Goal: Transaction & Acquisition: Purchase product/service

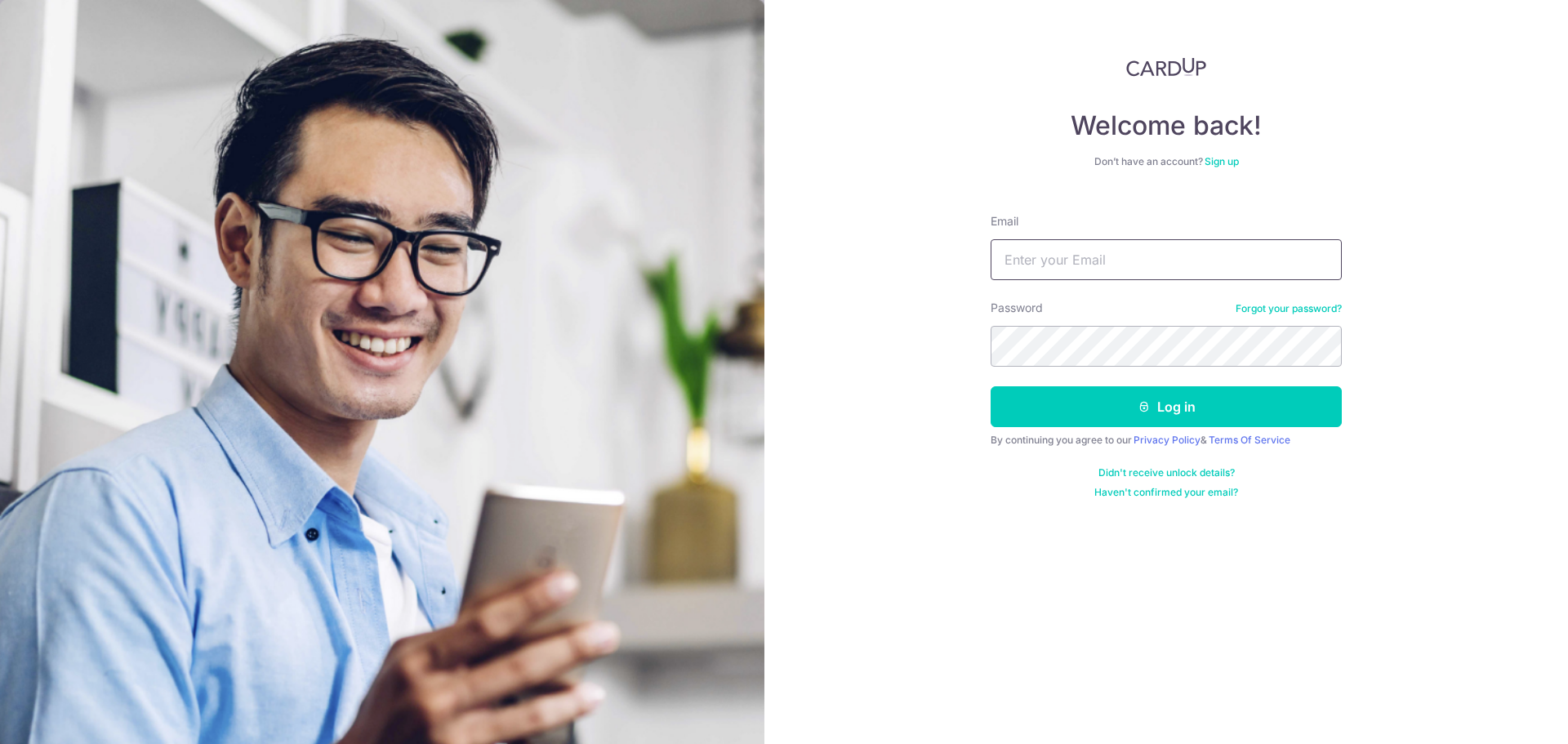
click at [1068, 251] on input "Email" at bounding box center [1166, 259] width 352 height 41
type input "weijie08@gmail.com"
click at [991, 386] on button "Log in" at bounding box center [1166, 406] width 352 height 41
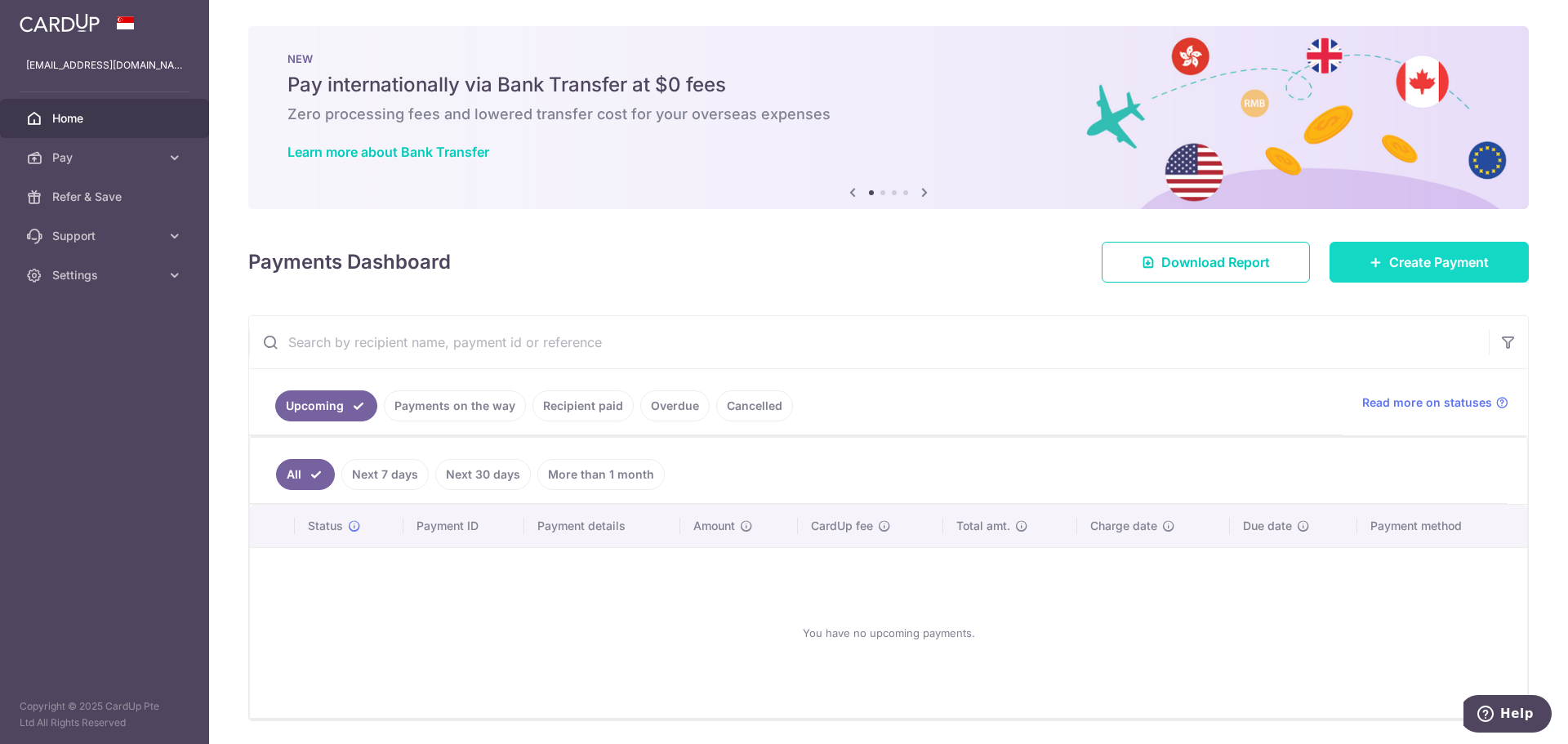
click at [1369, 263] on icon at bounding box center [1376, 262] width 13 height 13
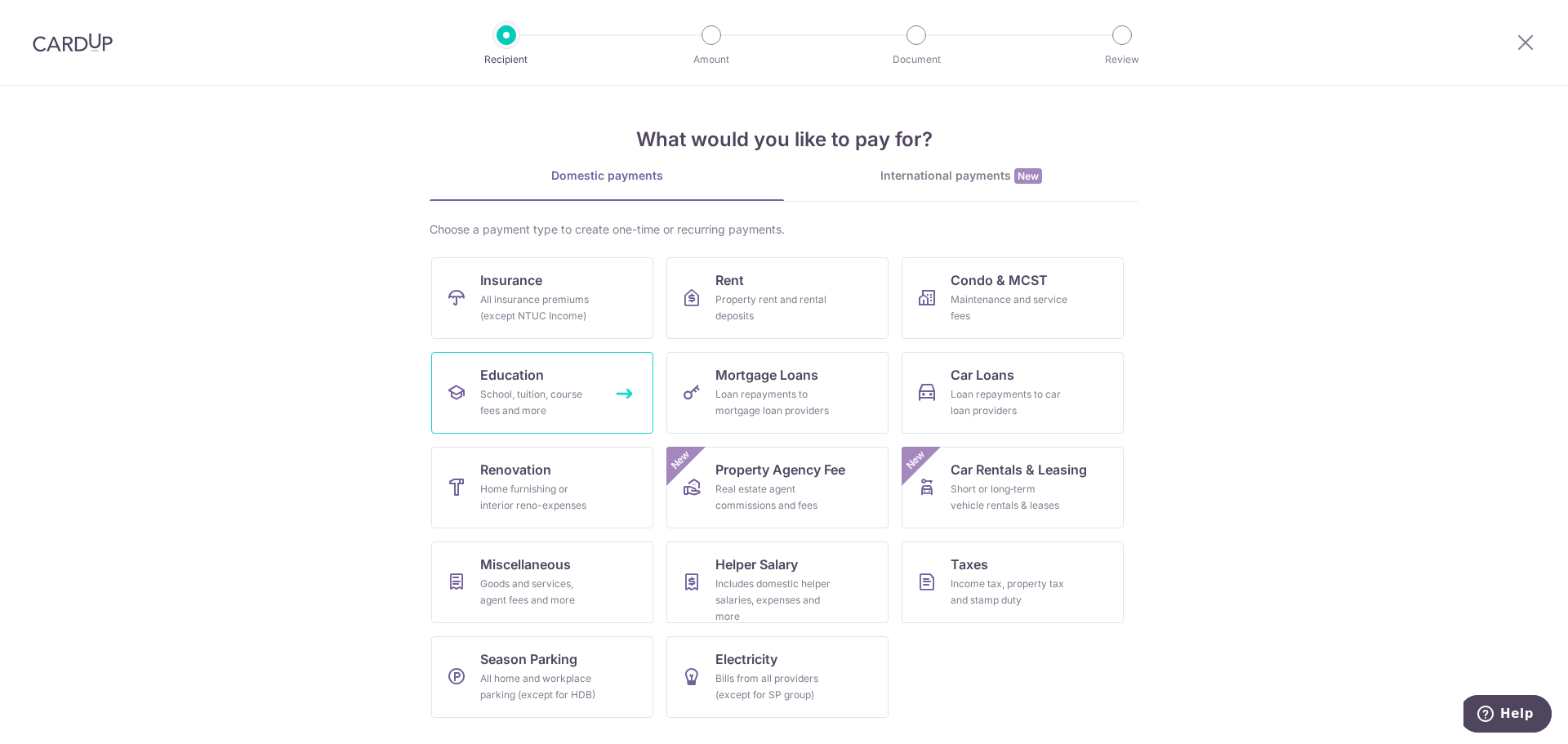
click at [559, 386] on div "School, tuition, course fees and more" at bounding box center [538, 402] width 117 height 32
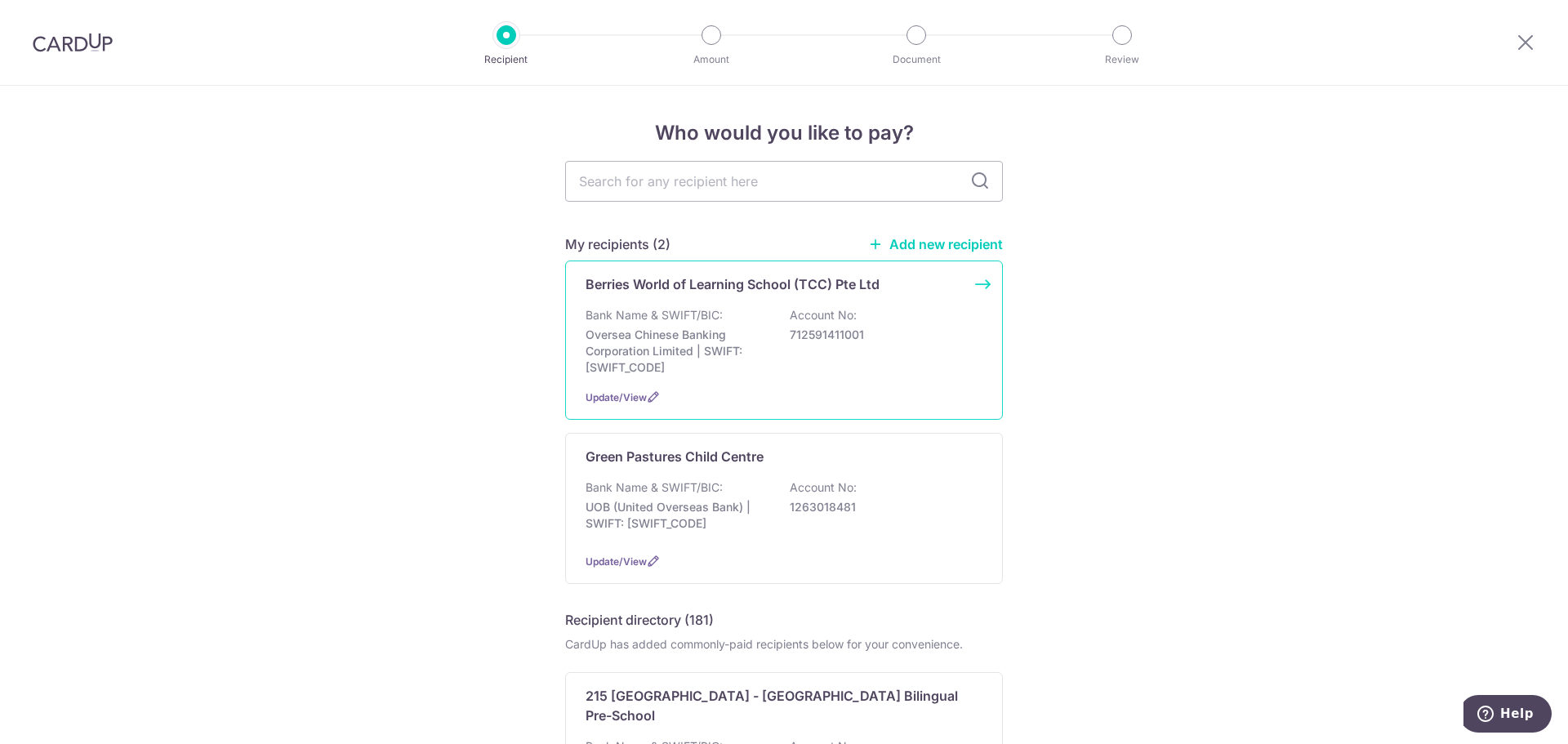
click at [841, 374] on div "Bank Name & SWIFT/BIC: Oversea Chinese Banking Corporation Limited | SWIFT: OCB…" at bounding box center [784, 341] width 397 height 69
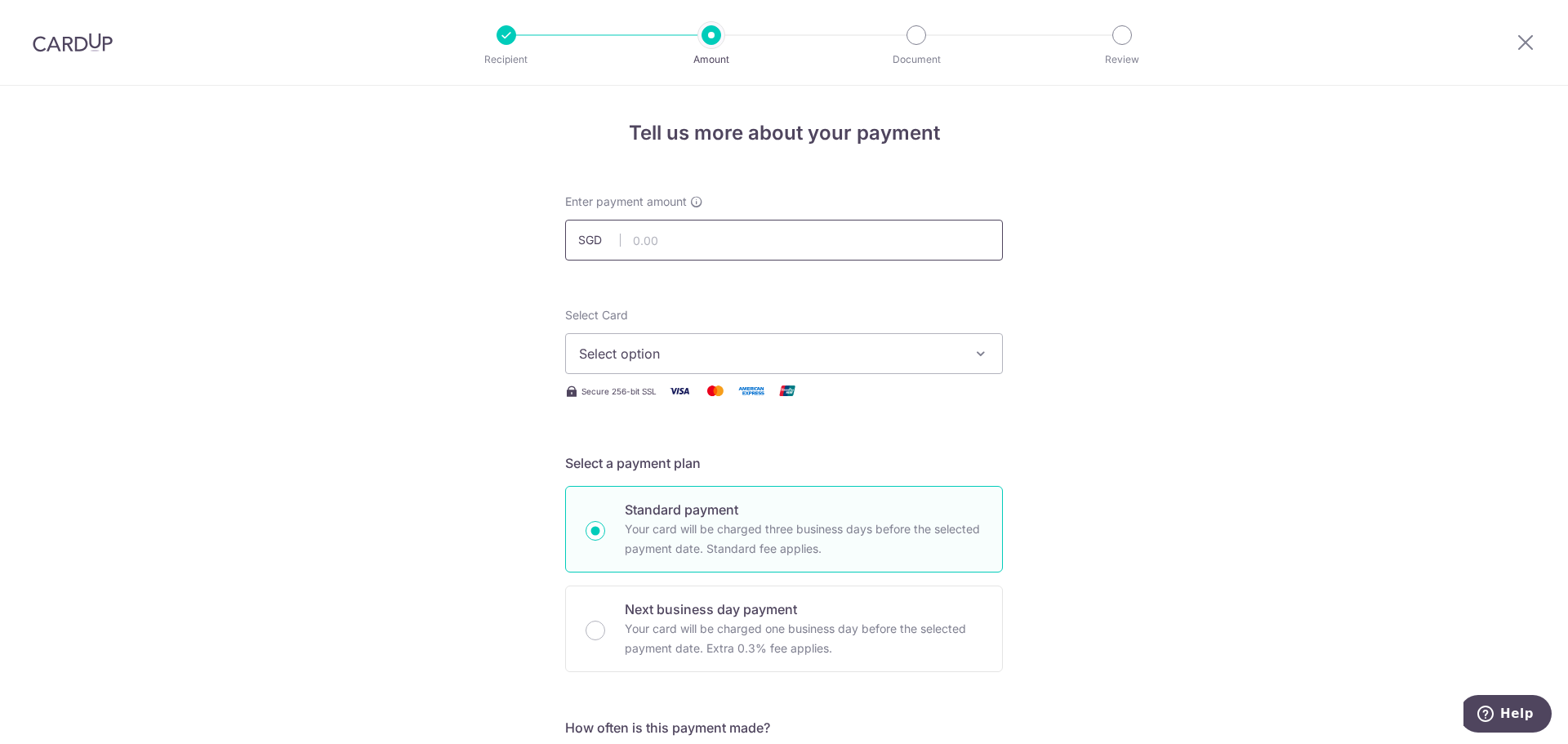
click at [726, 252] on input "text" at bounding box center [783, 240] width 437 height 41
type input "2,703.20"
click at [924, 362] on span "Select option" at bounding box center [769, 353] width 380 height 20
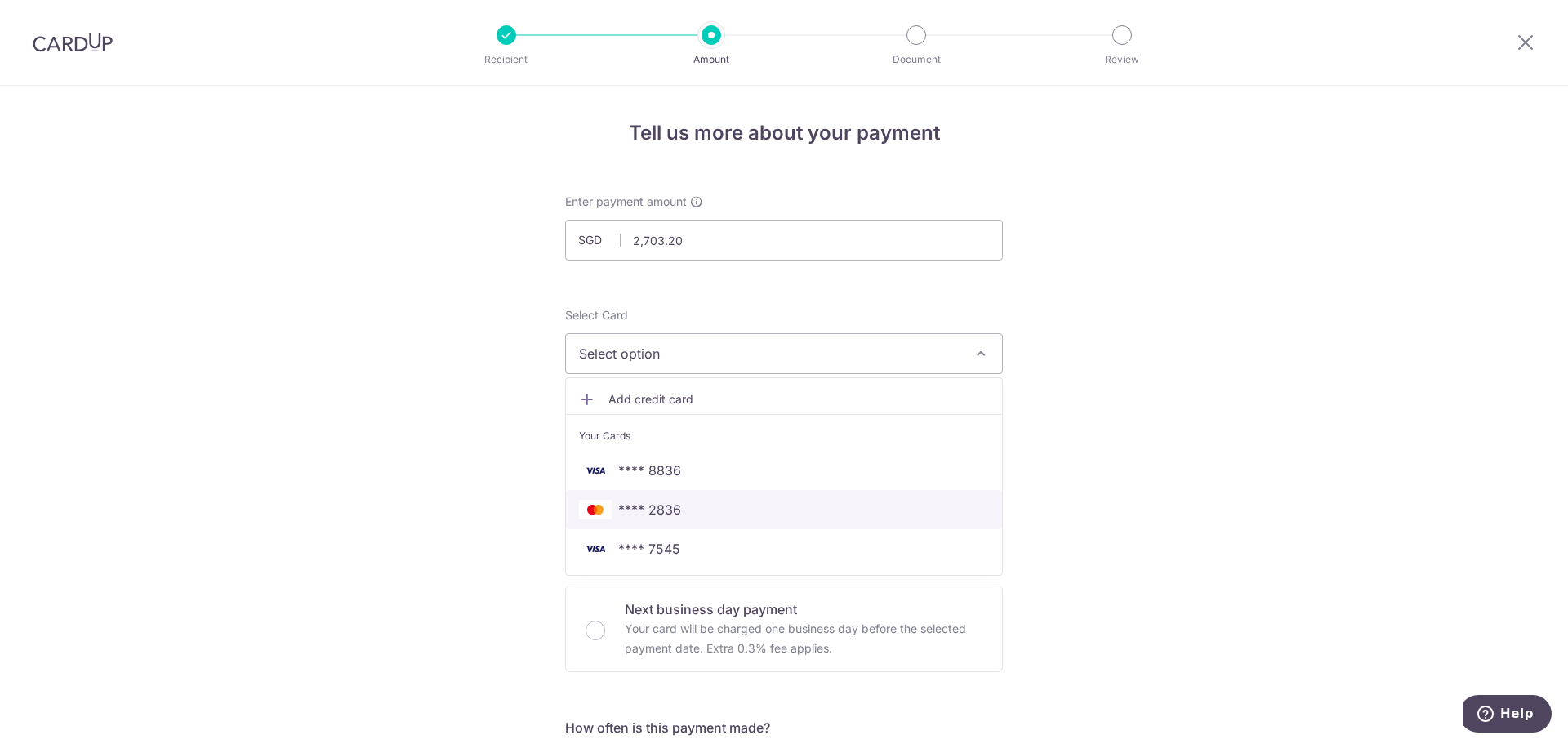
click at [824, 497] on link "**** 2836" at bounding box center [784, 509] width 436 height 39
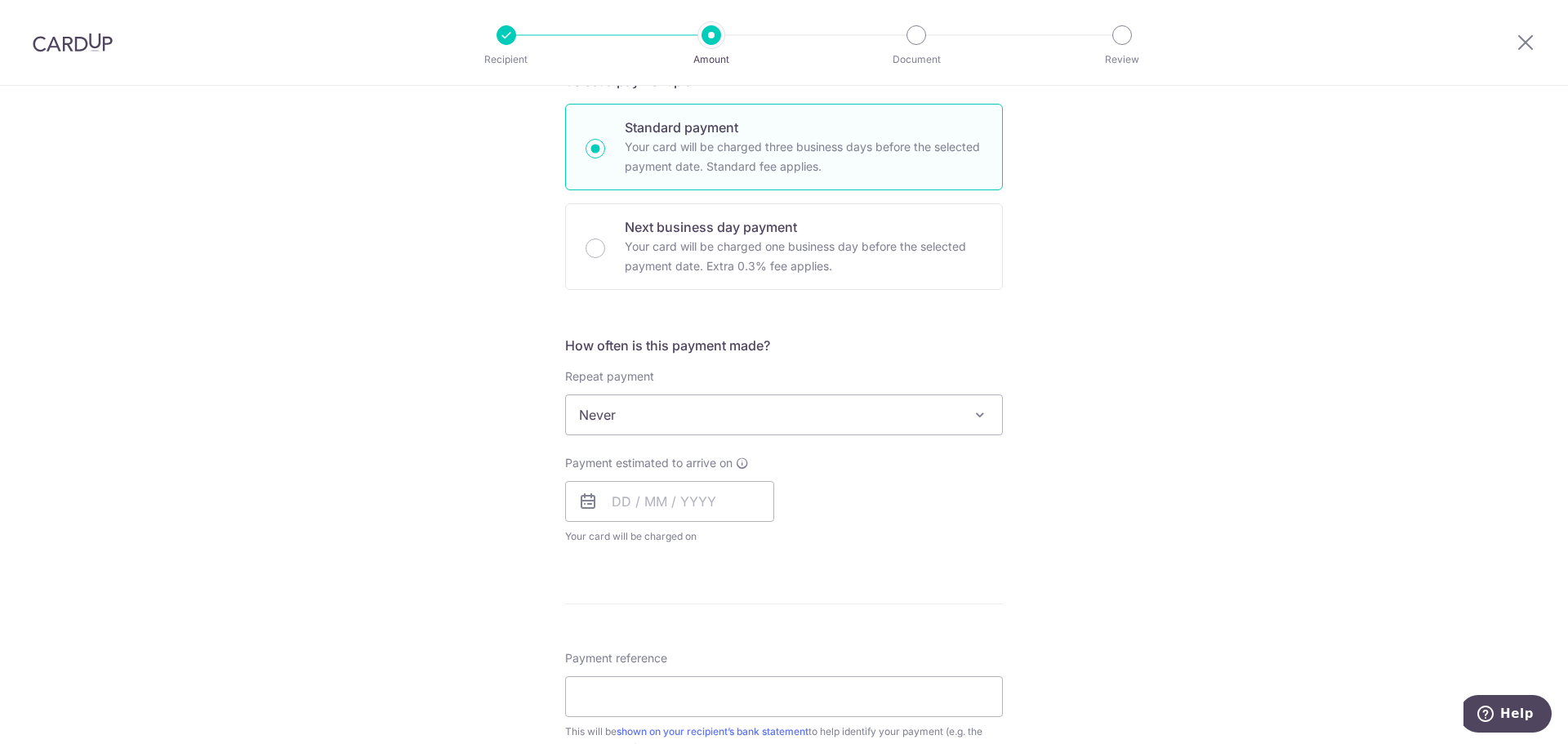
scroll to position [409, 0]
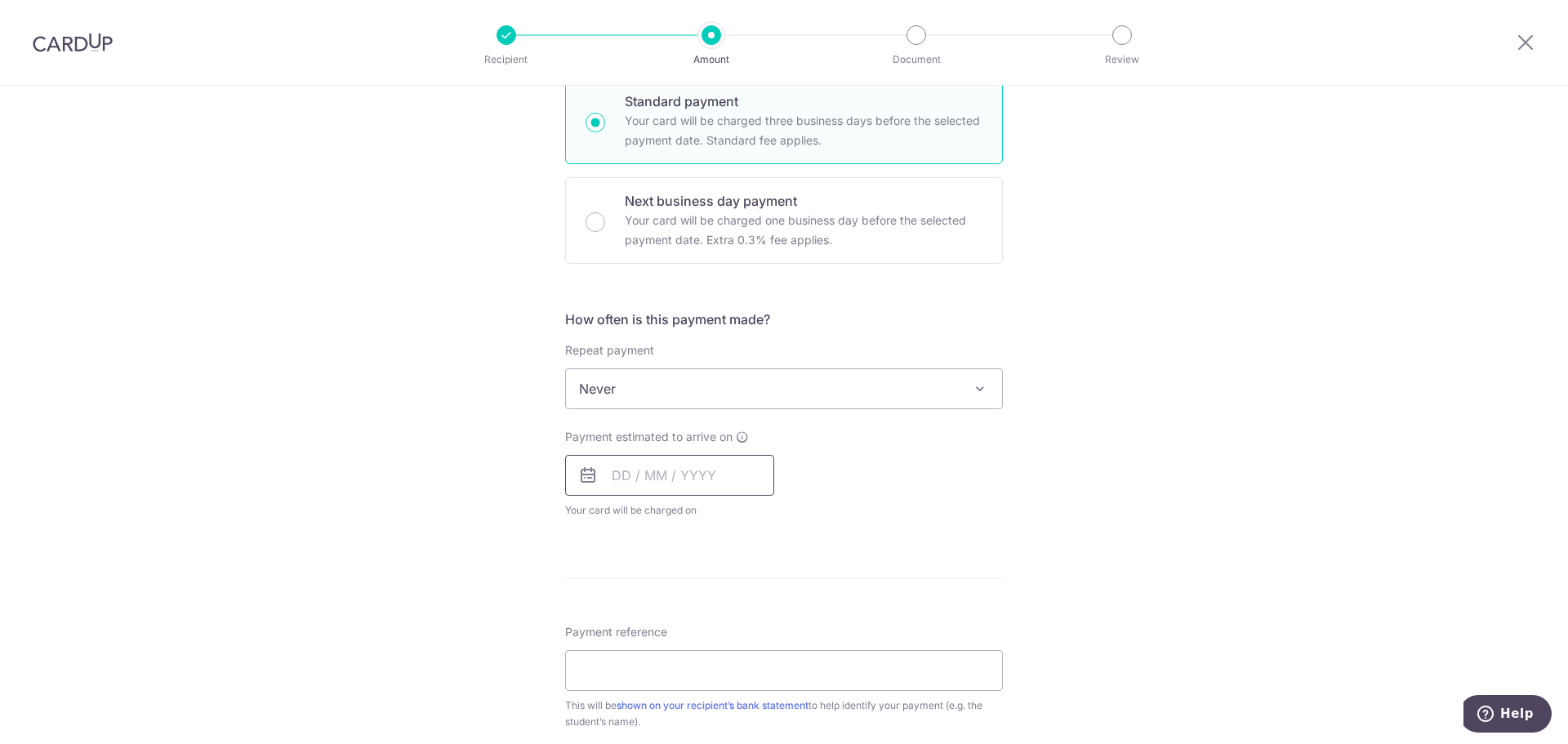
click at [633, 477] on input "text" at bounding box center [669, 474] width 209 height 41
drag, startPoint x: 718, startPoint y: 654, endPoint x: 986, endPoint y: 582, distance: 277.5
click at [718, 654] on link "16" at bounding box center [729, 655] width 26 height 26
type input "[DATE]"
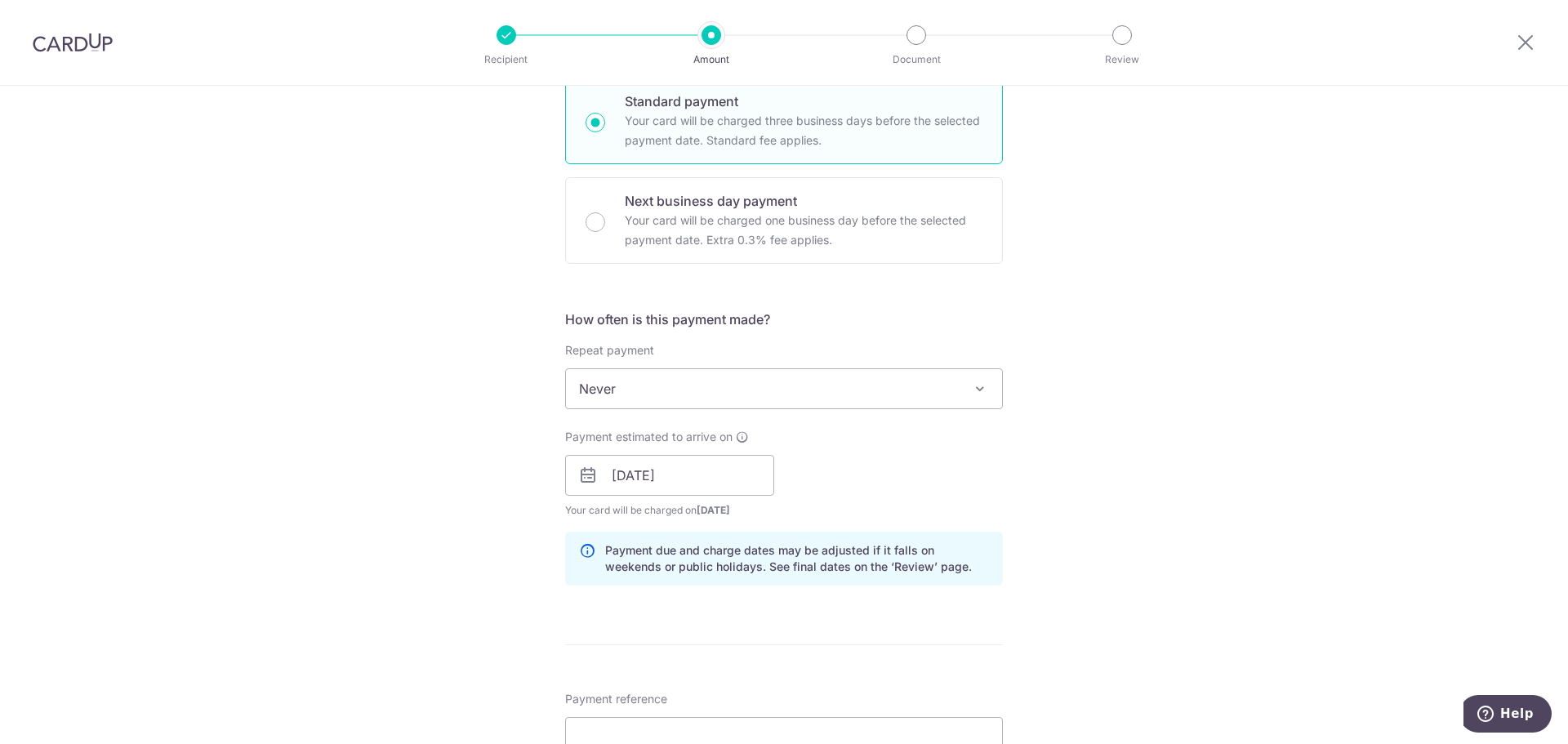
click at [1074, 495] on div "Tell us more about your payment Enter payment amount SGD 2,703.20 2703.20 Selec…" at bounding box center [784, 449] width 1568 height 1544
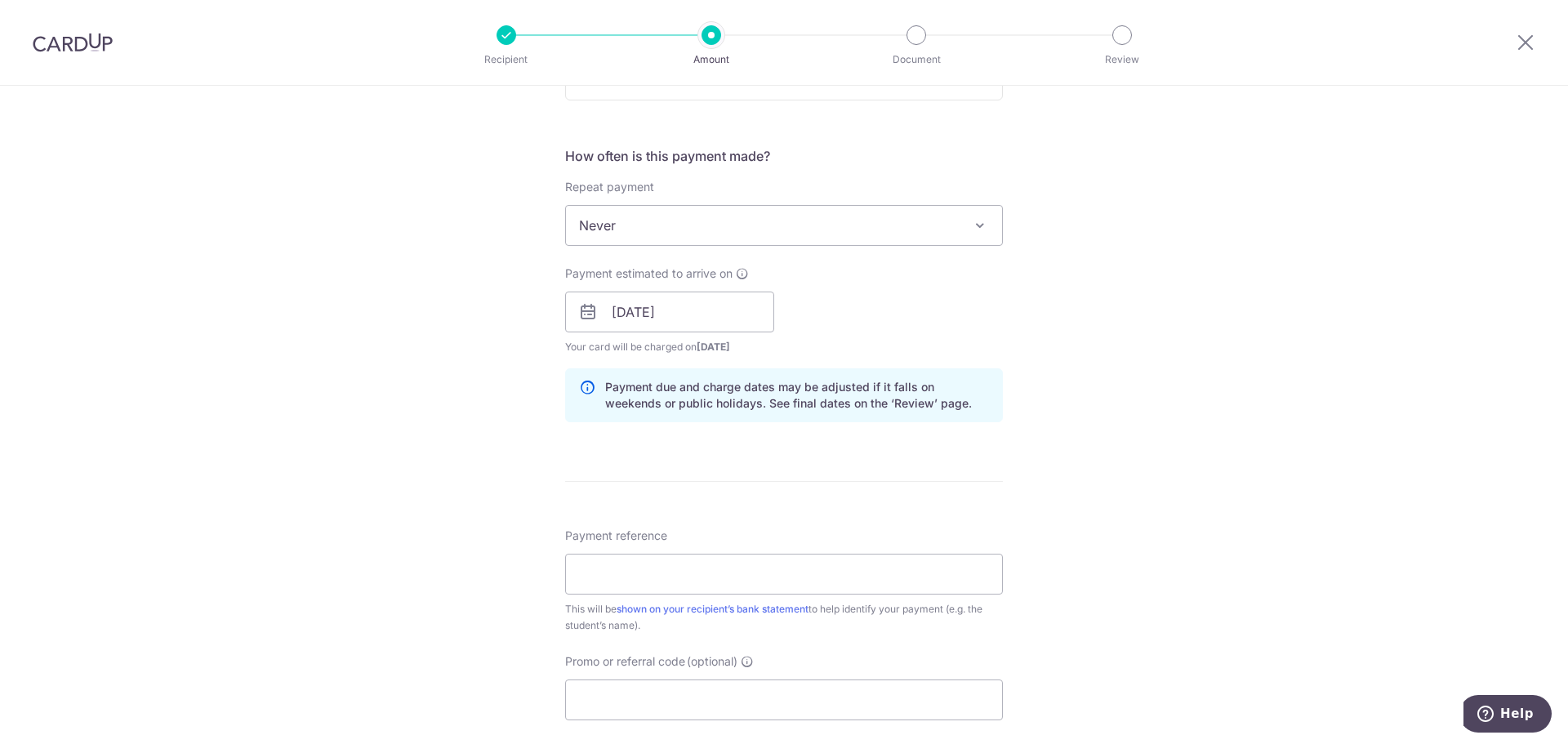
scroll to position [654, 0]
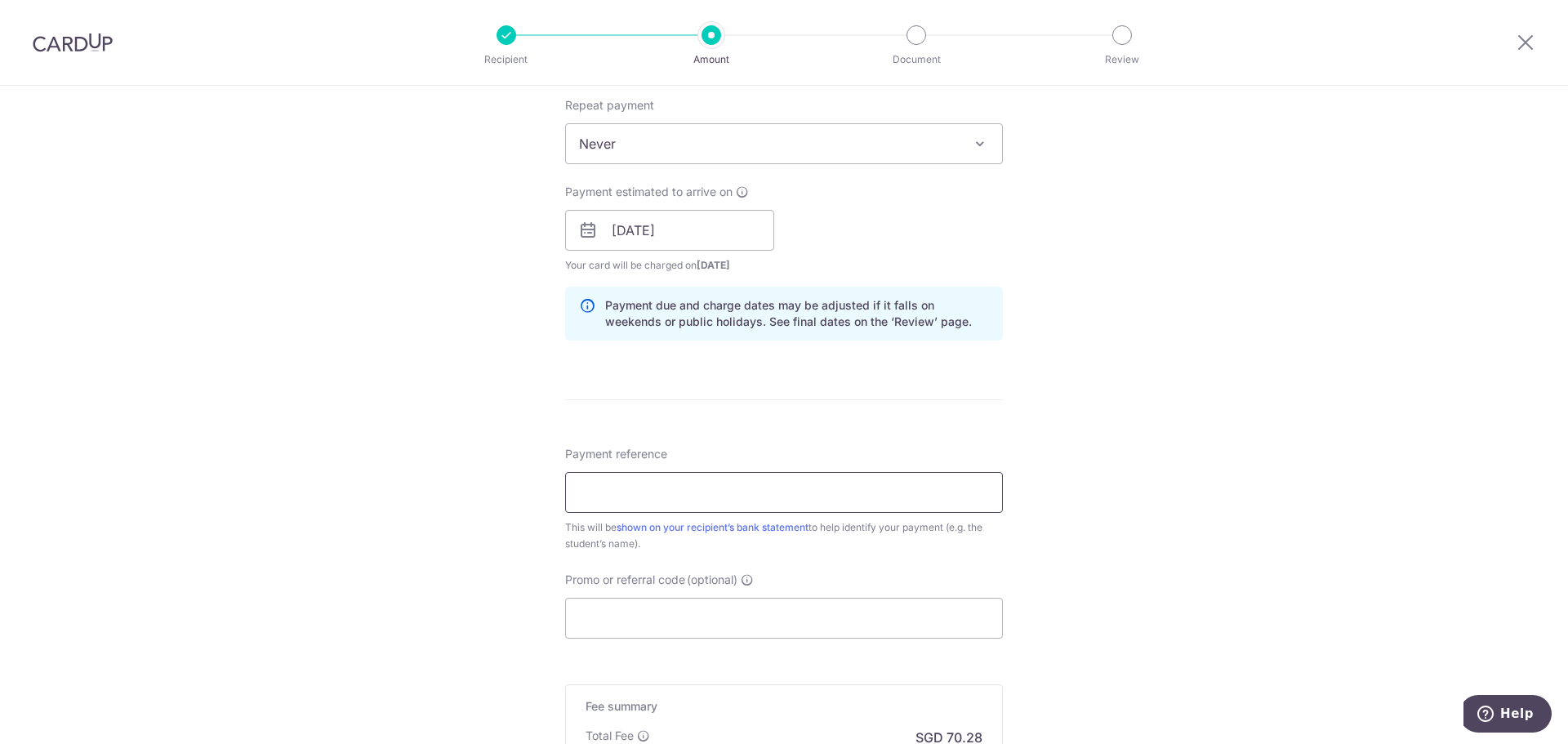
click at [915, 495] on input "Payment reference" at bounding box center [783, 492] width 437 height 41
type input "F"
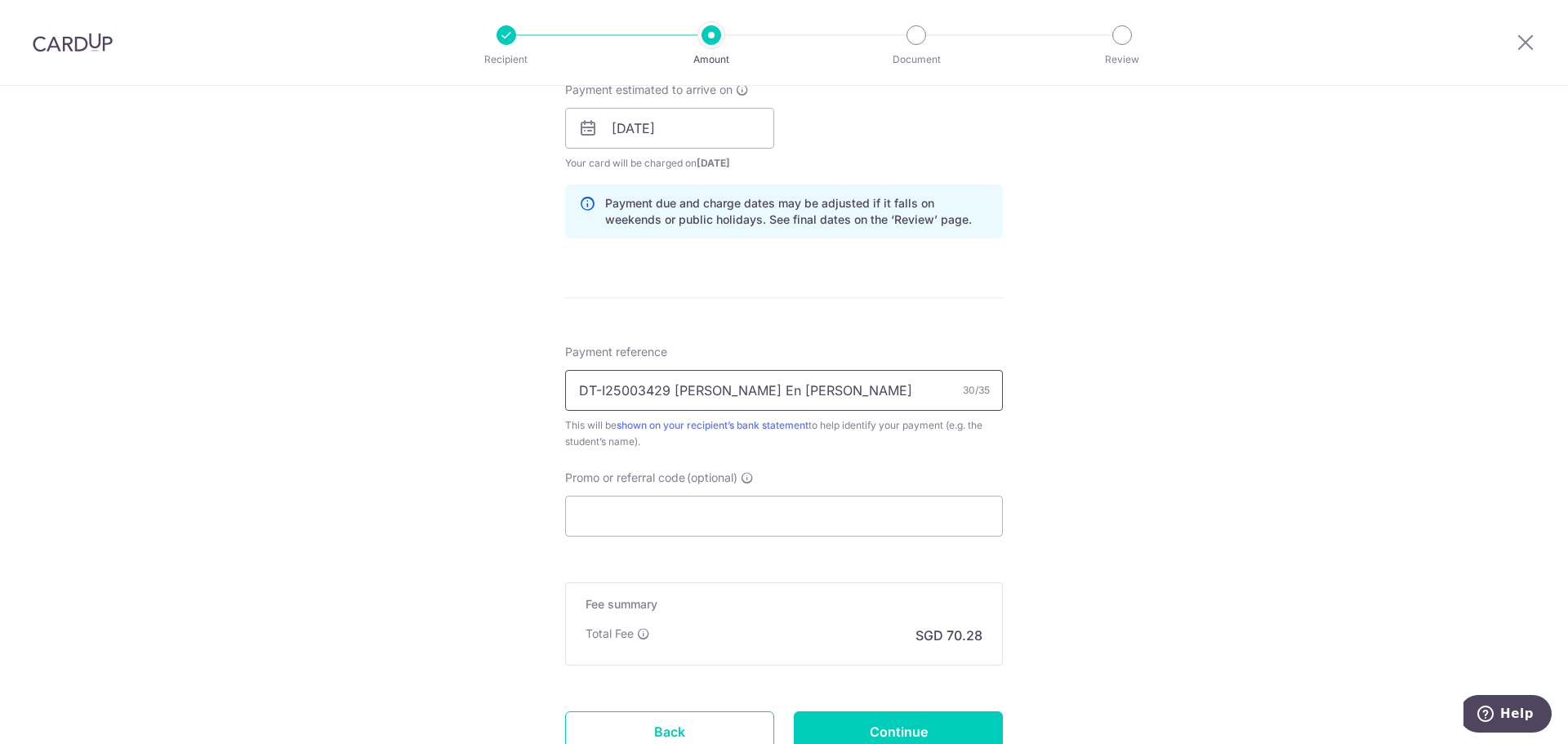
scroll to position [886, 0]
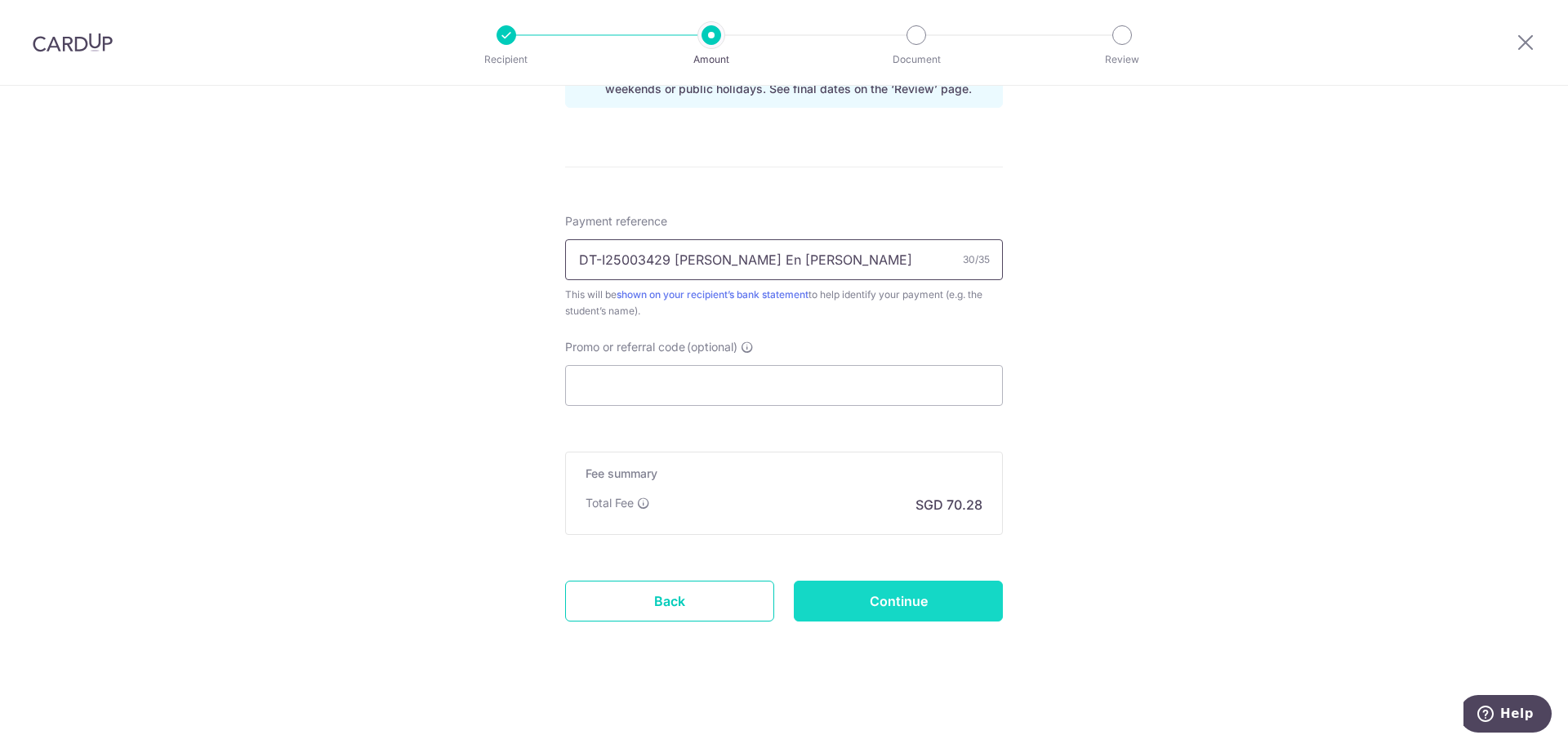
type input "DT-I25003429 [PERSON_NAME] En [PERSON_NAME]"
click at [912, 592] on input "Continue" at bounding box center [897, 600] width 209 height 41
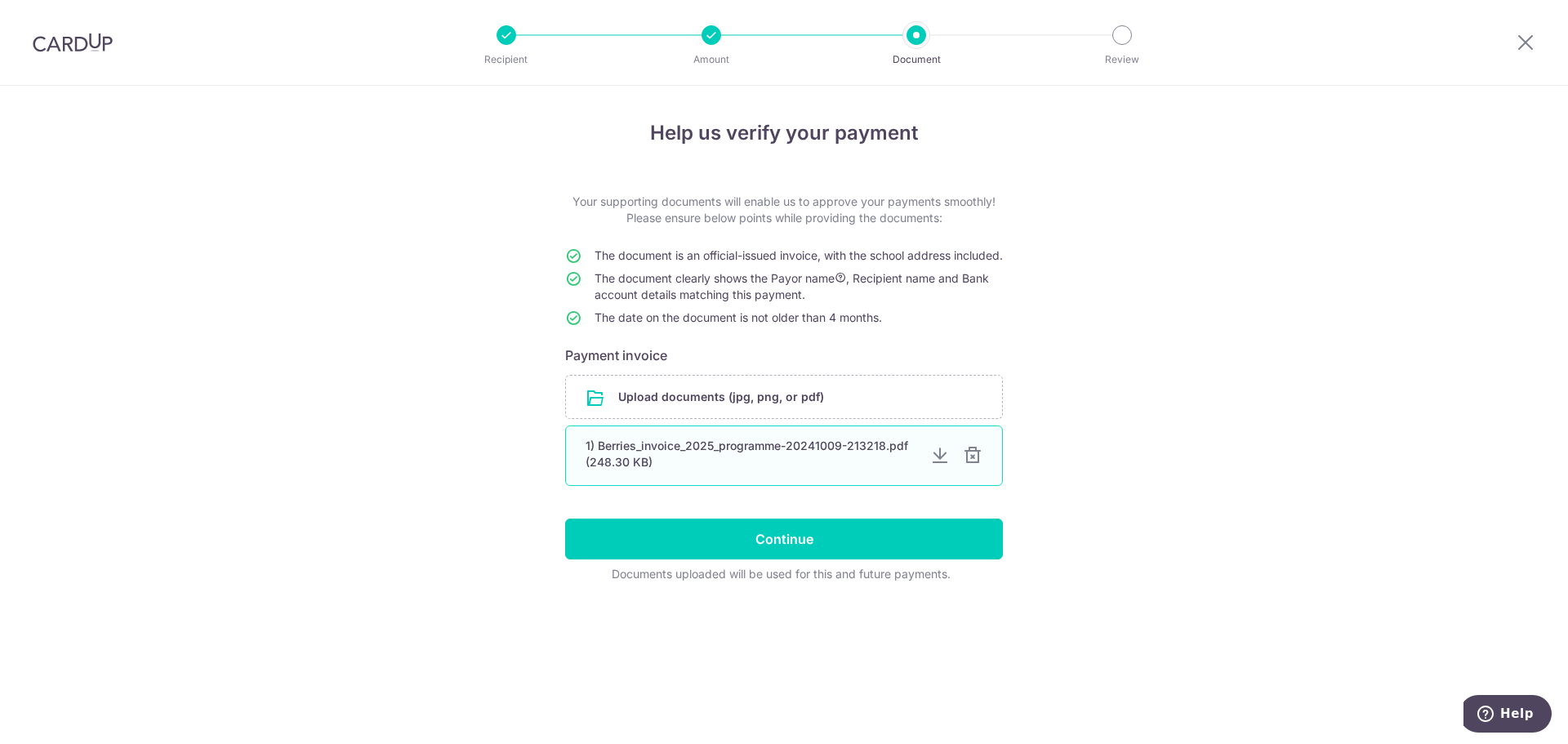
click at [975, 466] on div at bounding box center [973, 455] width 20 height 20
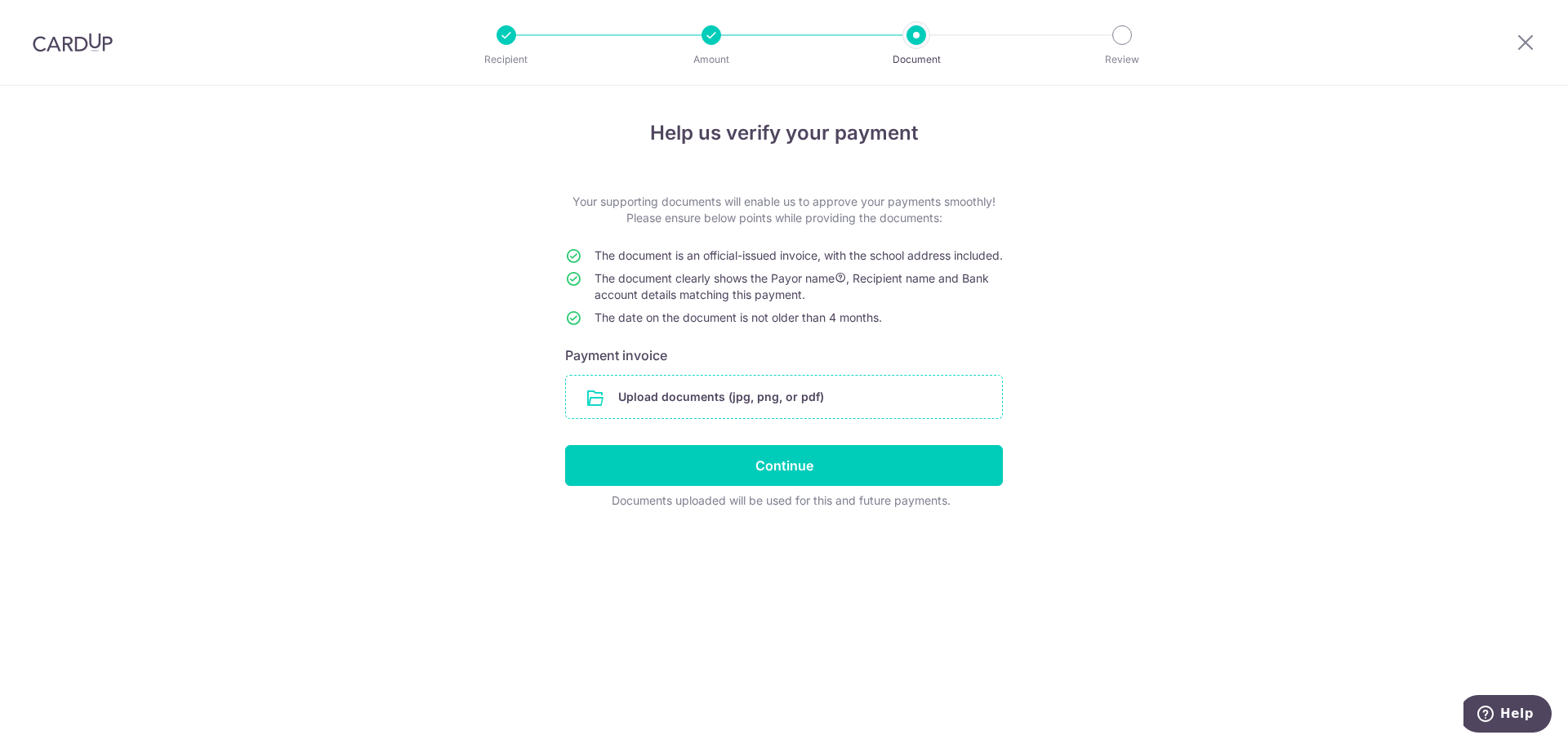
click at [749, 412] on input "file" at bounding box center [784, 396] width 436 height 43
type input "C:\fakepath\DT-DT-I2503429-D240030.pdf"
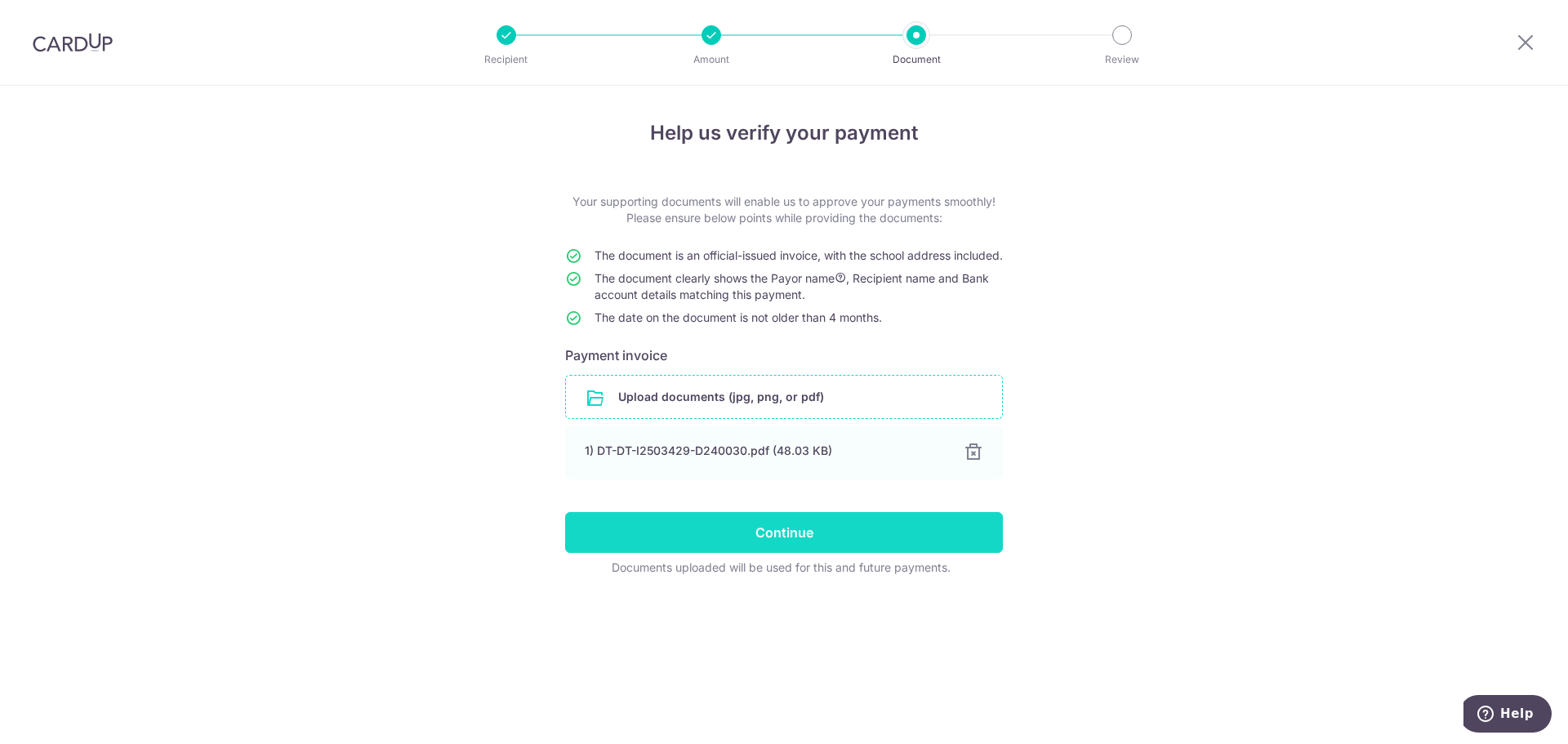
click at [803, 553] on input "Continue" at bounding box center [783, 532] width 437 height 41
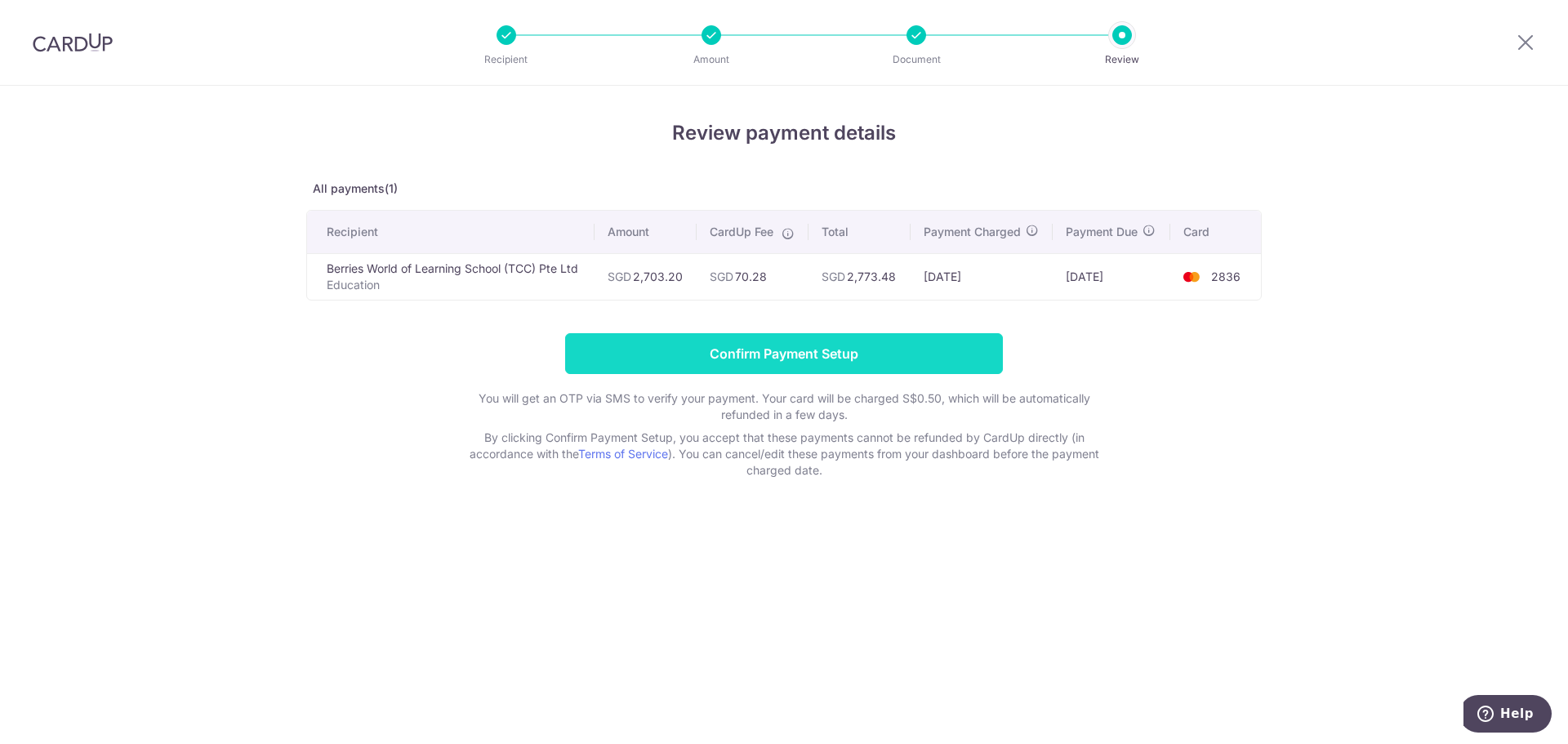
click at [747, 357] on input "Confirm Payment Setup" at bounding box center [783, 353] width 437 height 41
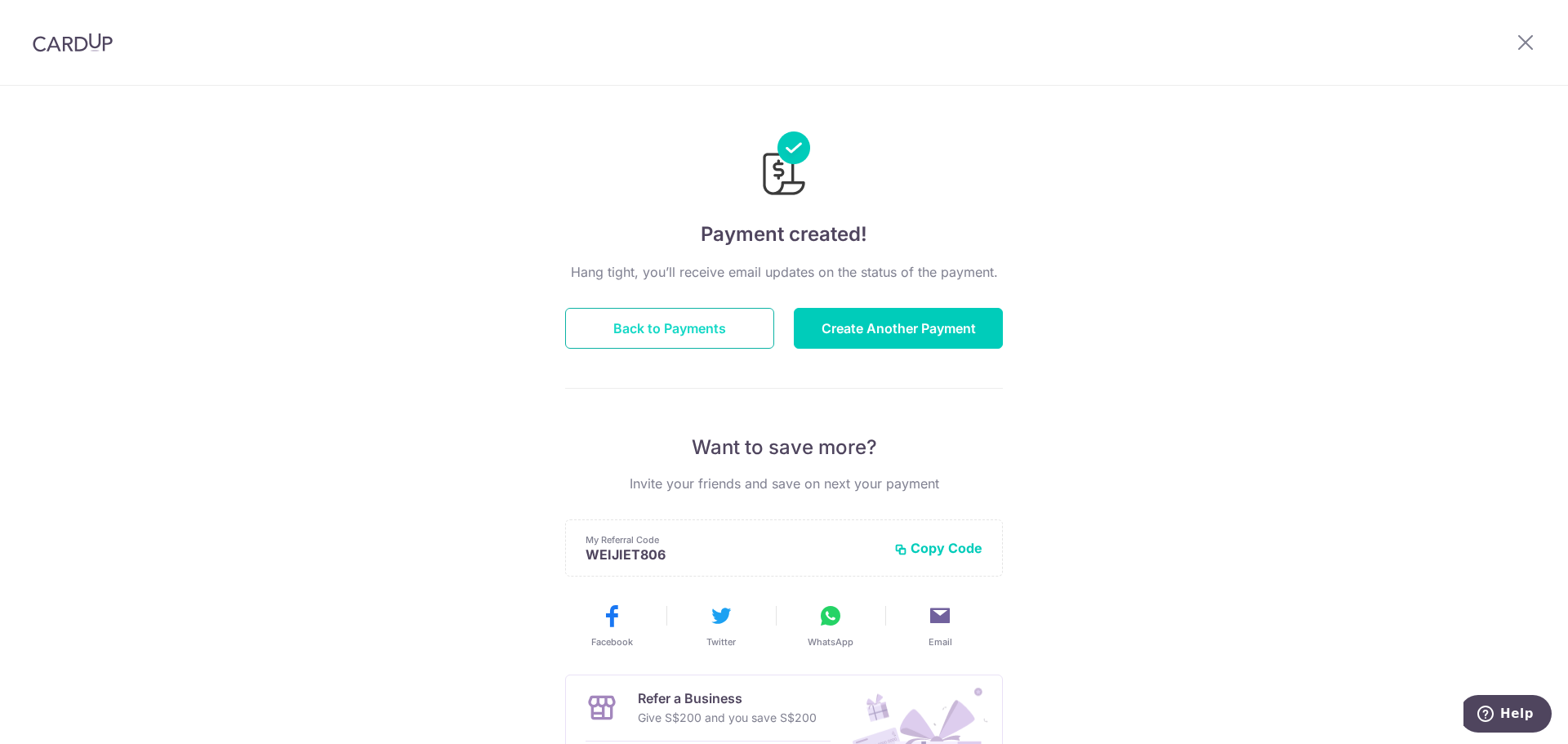
click at [692, 325] on button "Back to Payments" at bounding box center [669, 328] width 209 height 41
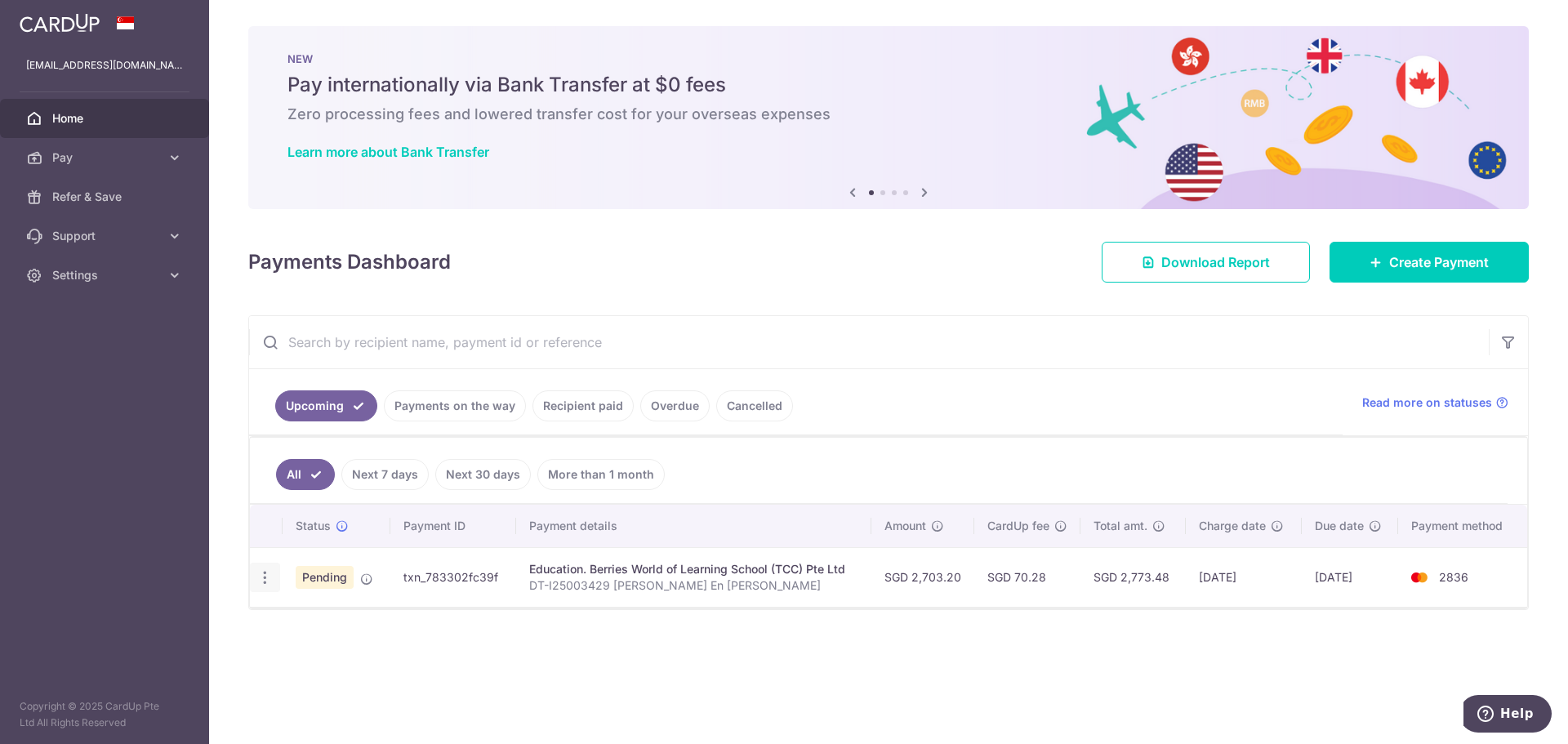
click at [265, 573] on icon "button" at bounding box center [265, 577] width 17 height 17
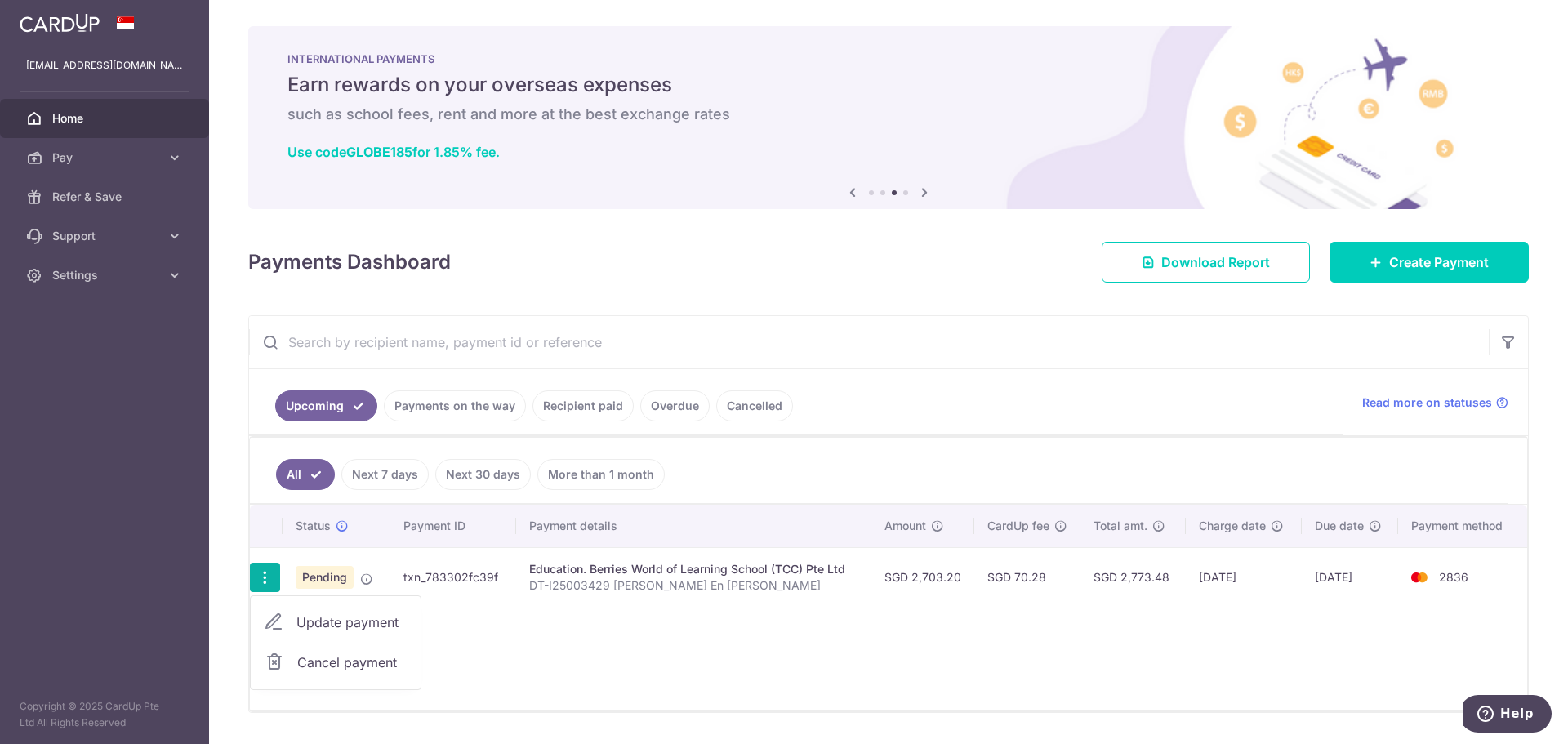
click at [344, 626] on span "Update payment" at bounding box center [352, 622] width 111 height 20
radio input "true"
type input "2,703.20"
type input "16/10/2025"
type input "DT-I25003429 Tan Yue En Louise"
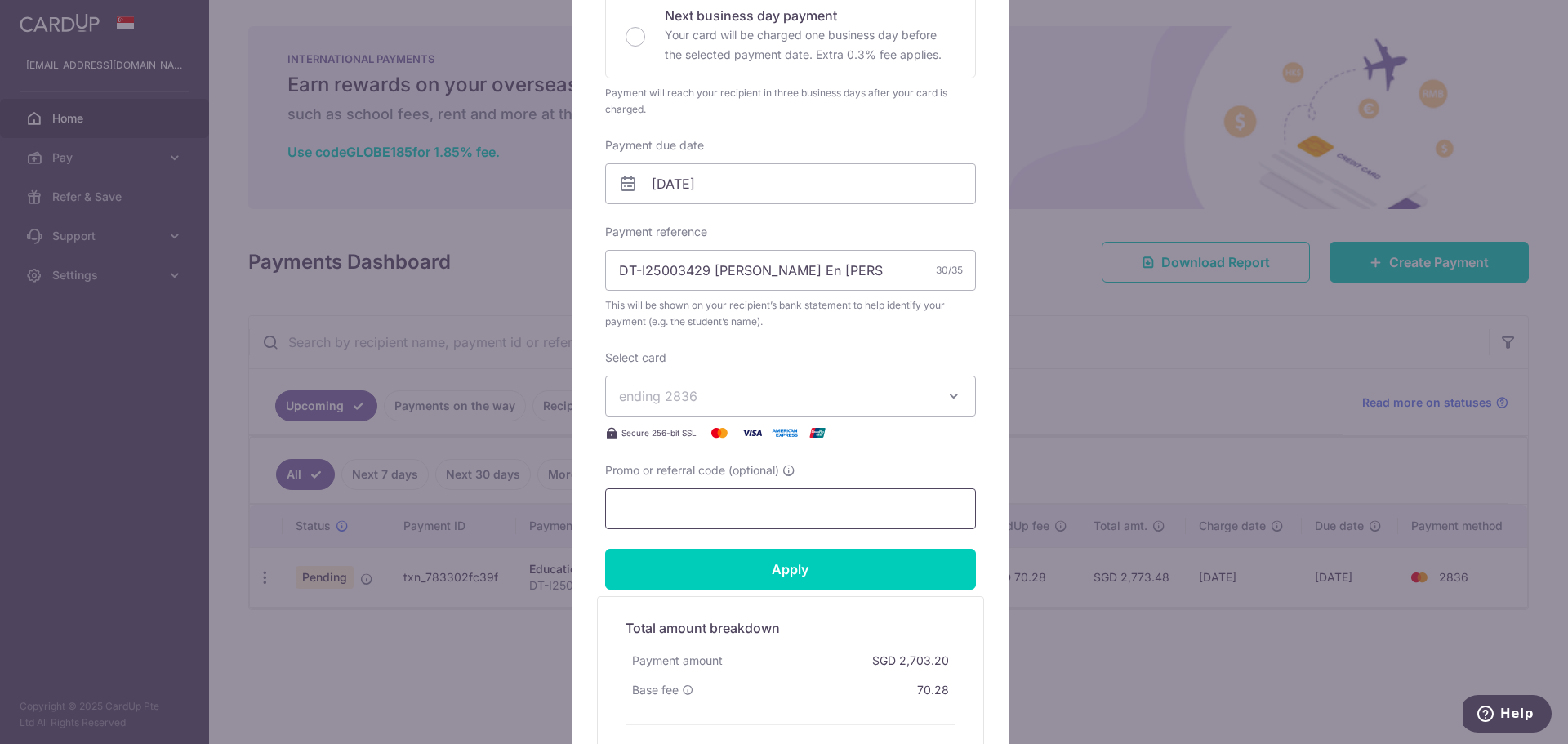
scroll to position [409, 0]
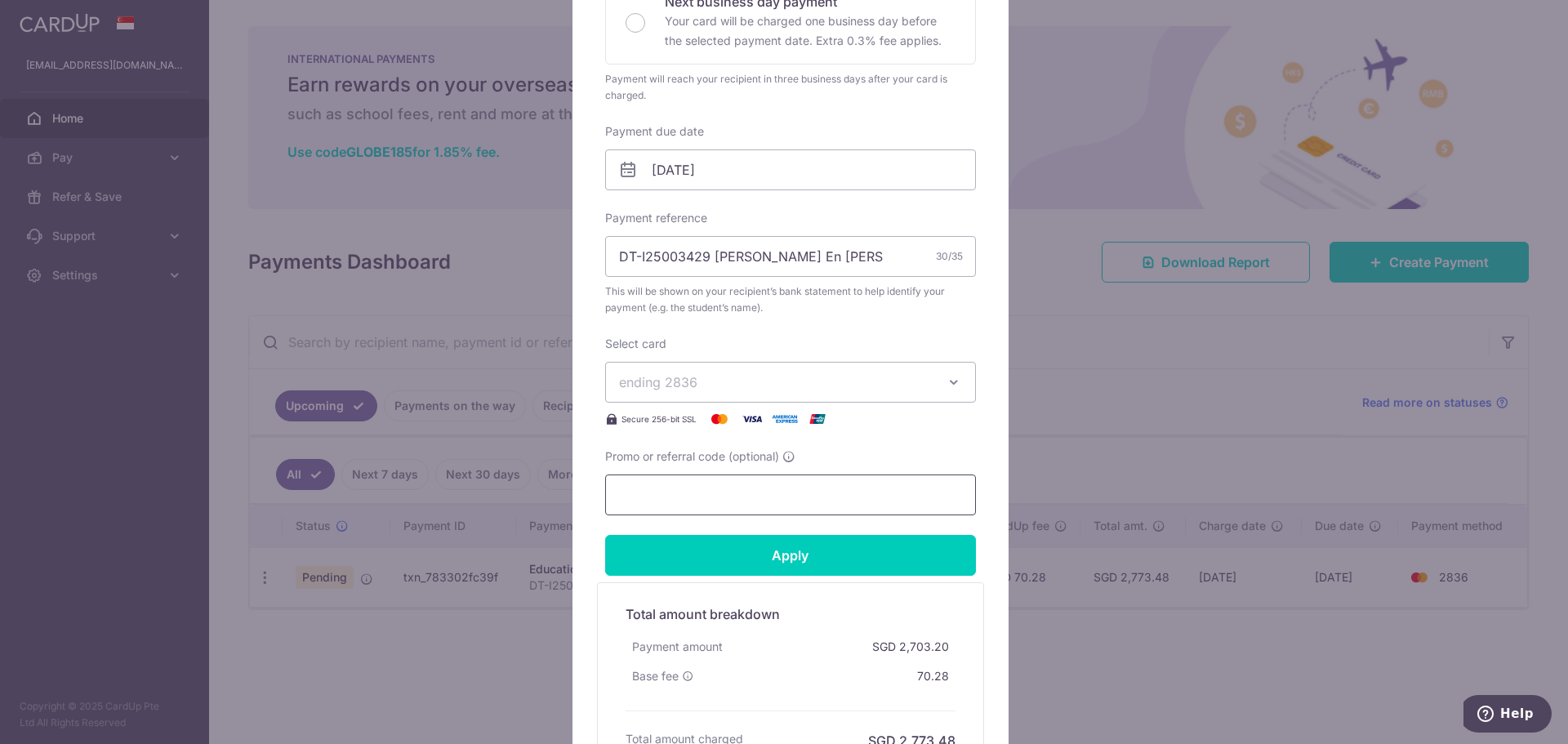
click at [730, 489] on input "Promo or referral code (optional)" at bounding box center [790, 494] width 371 height 41
paste input "OFF225"
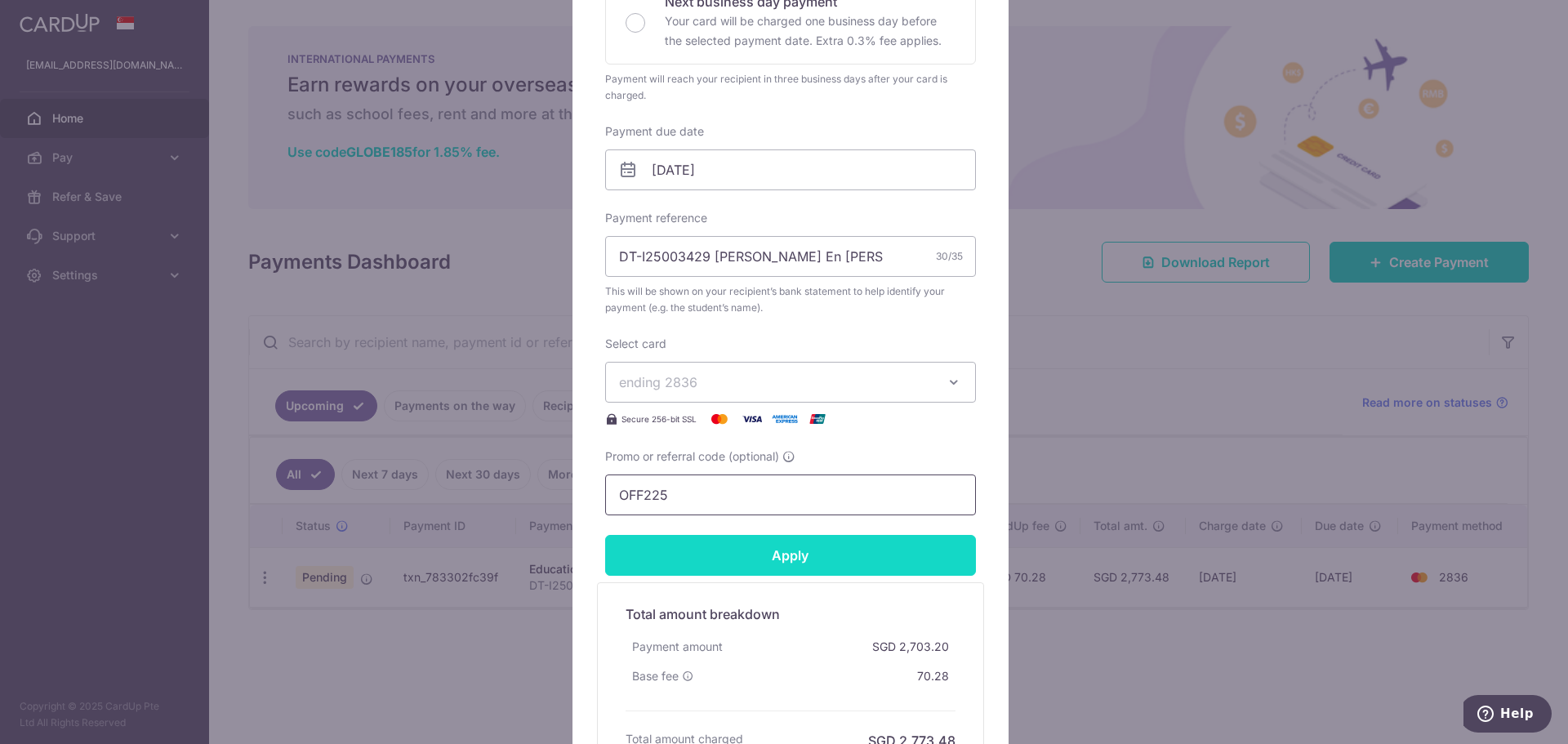
type input "OFF225"
click at [761, 550] on input "Apply" at bounding box center [790, 554] width 371 height 41
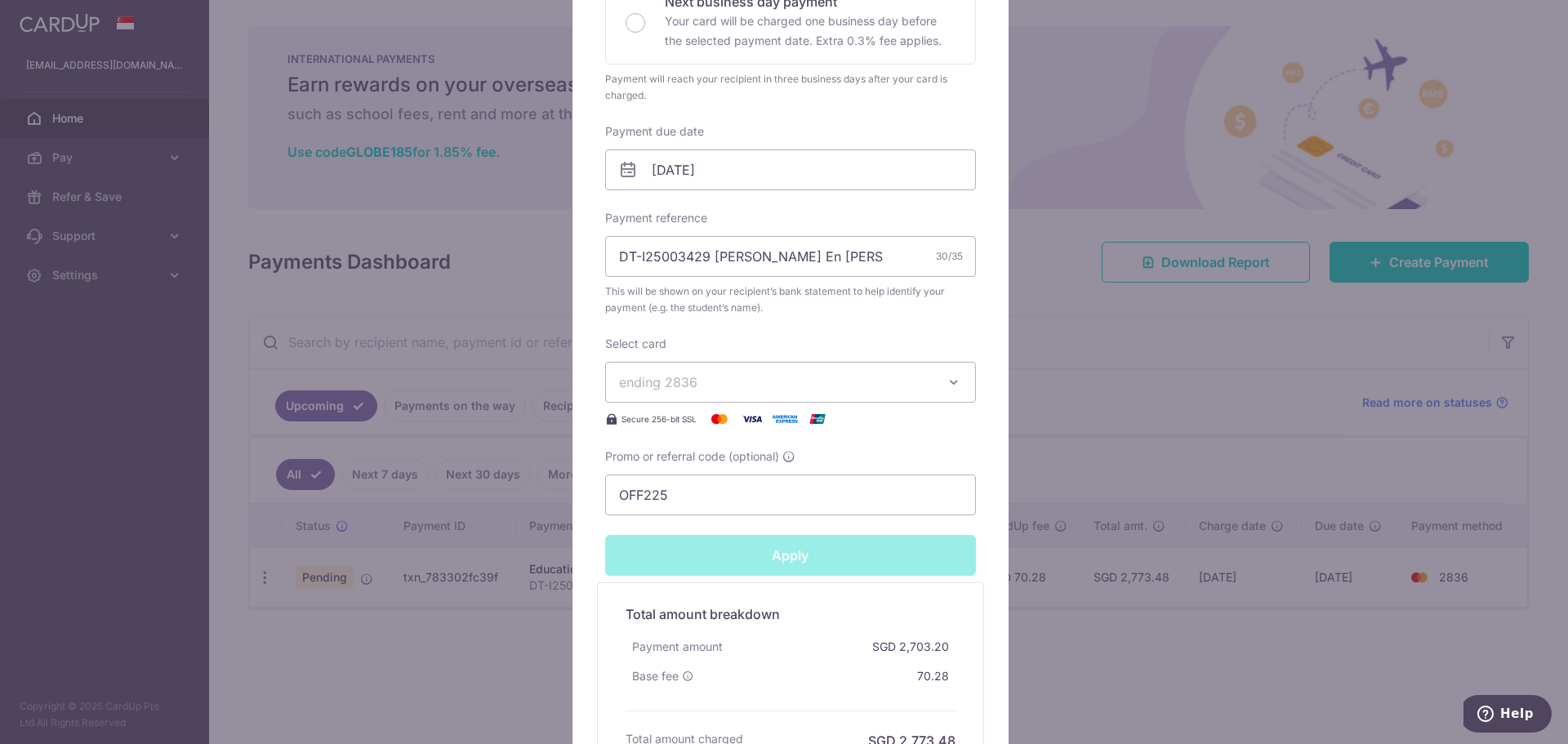
type input "Successfully Applied"
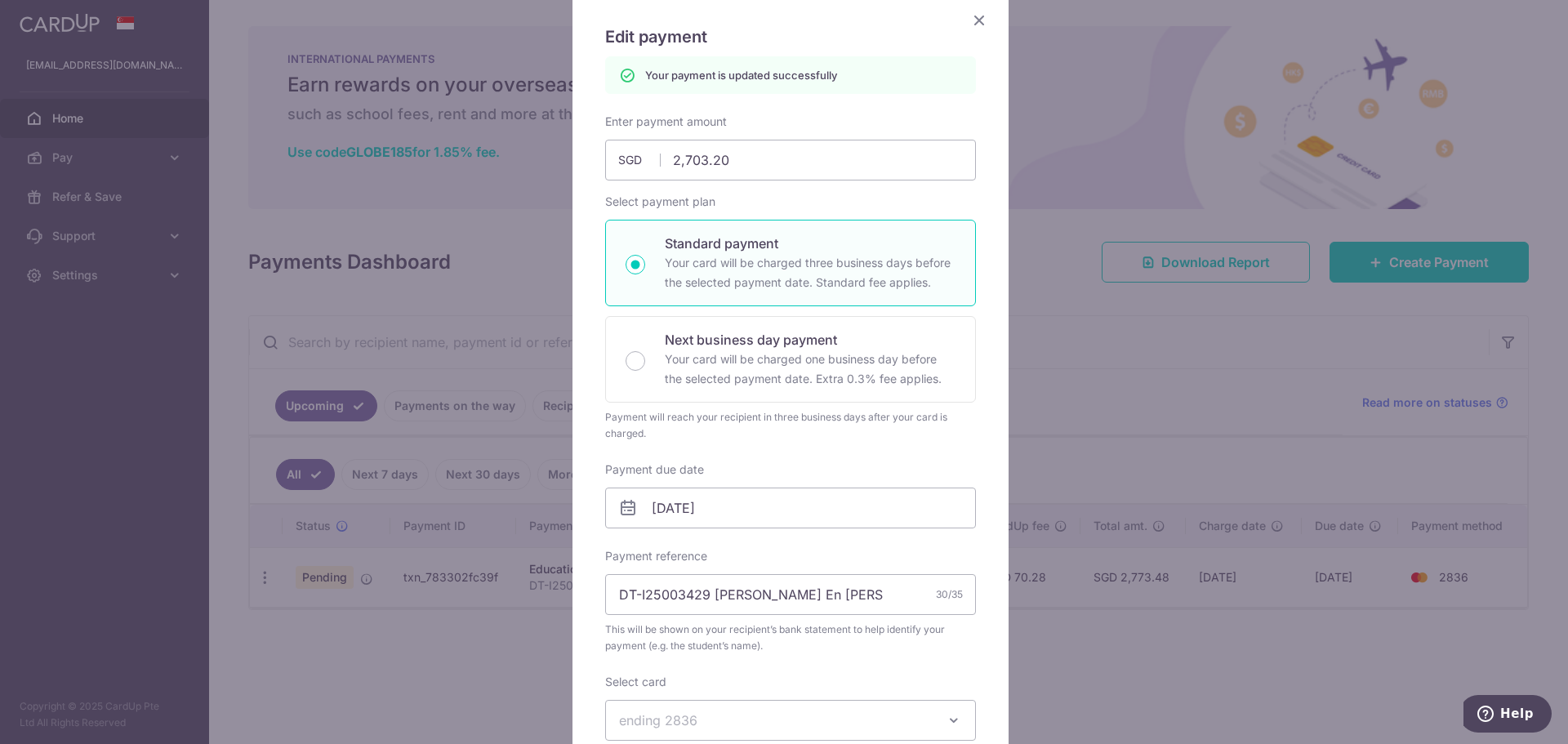
scroll to position [0, 0]
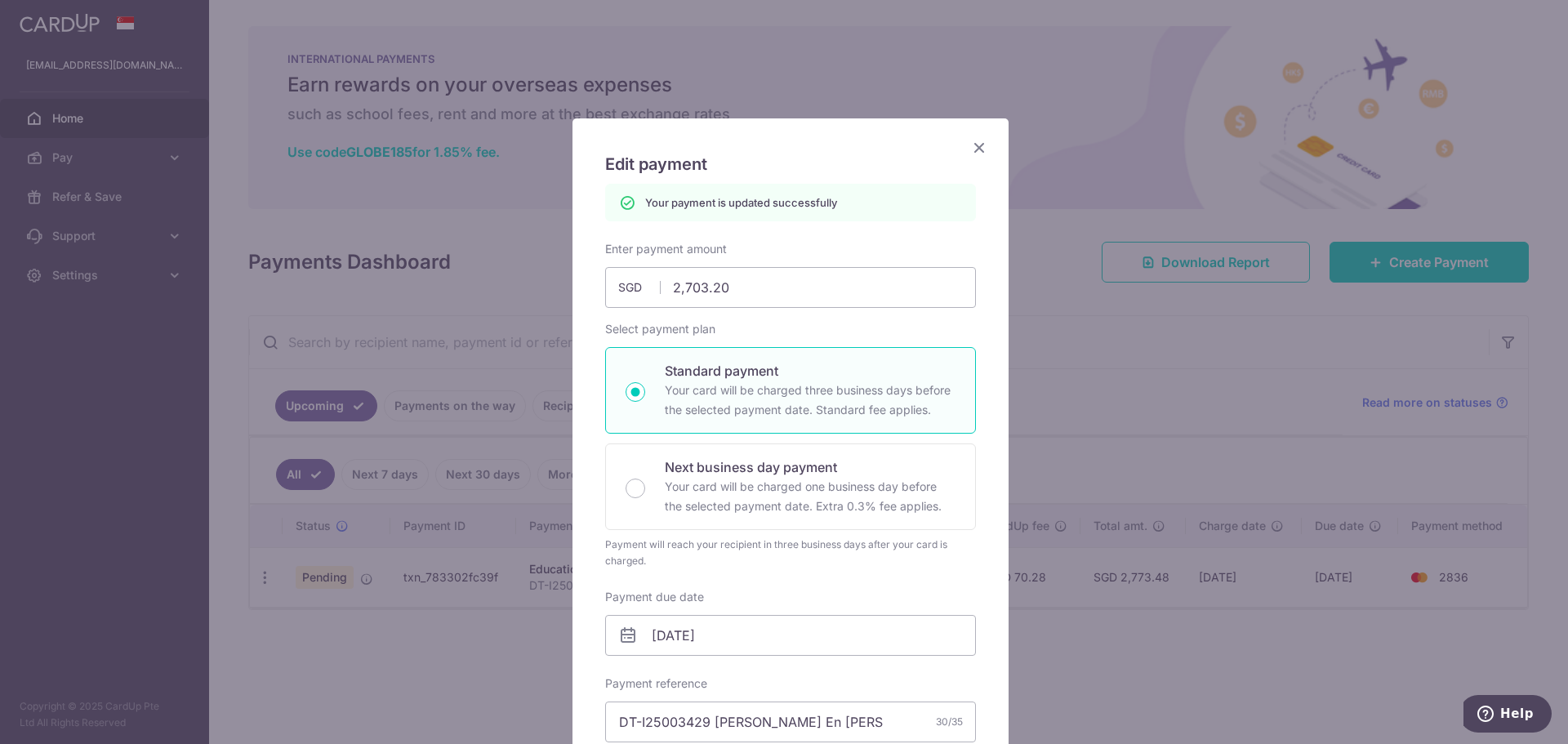
click at [970, 140] on icon "Close" at bounding box center [978, 147] width 20 height 20
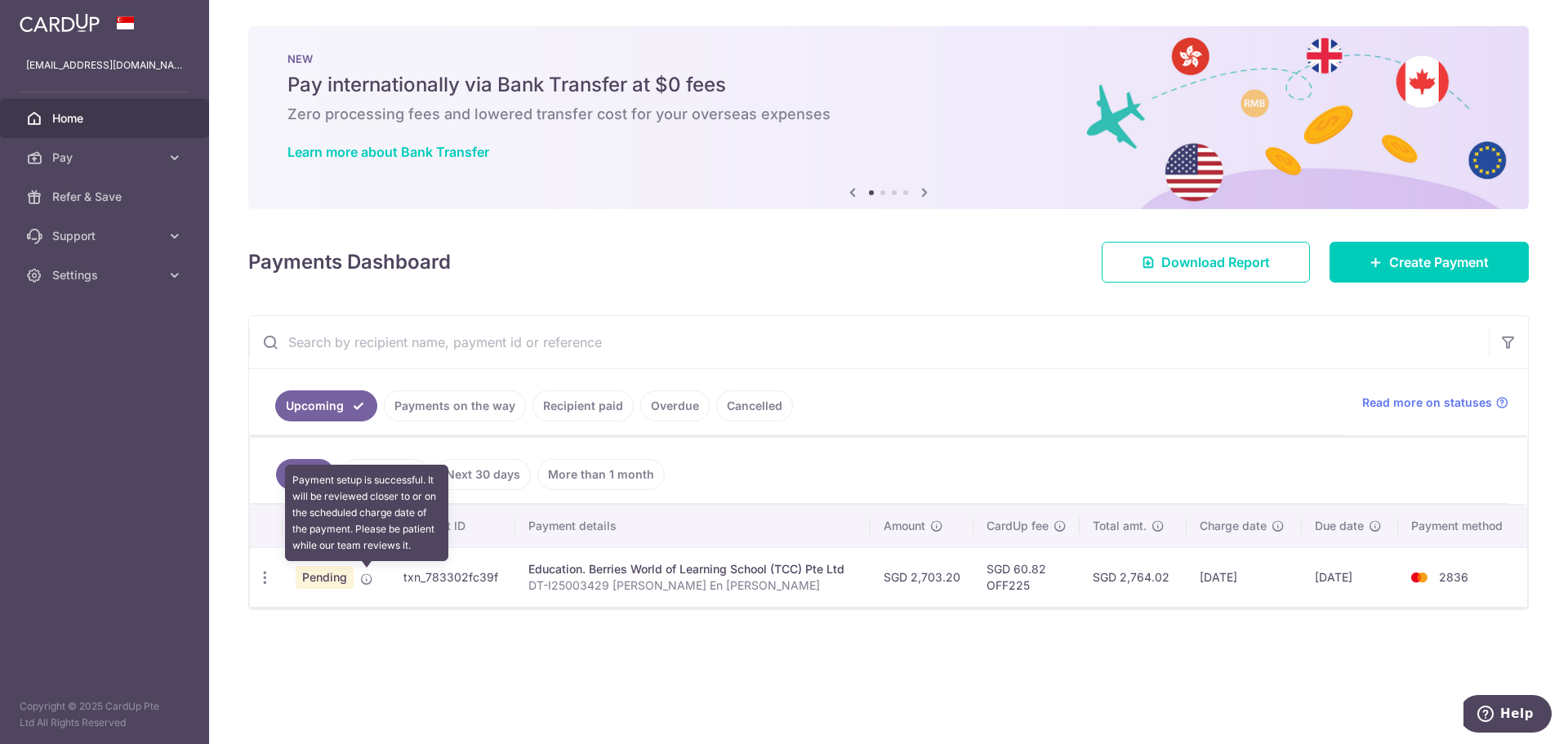
click at [372, 580] on icon at bounding box center [367, 579] width 13 height 13
